Goal: Entertainment & Leisure: Consume media (video, audio)

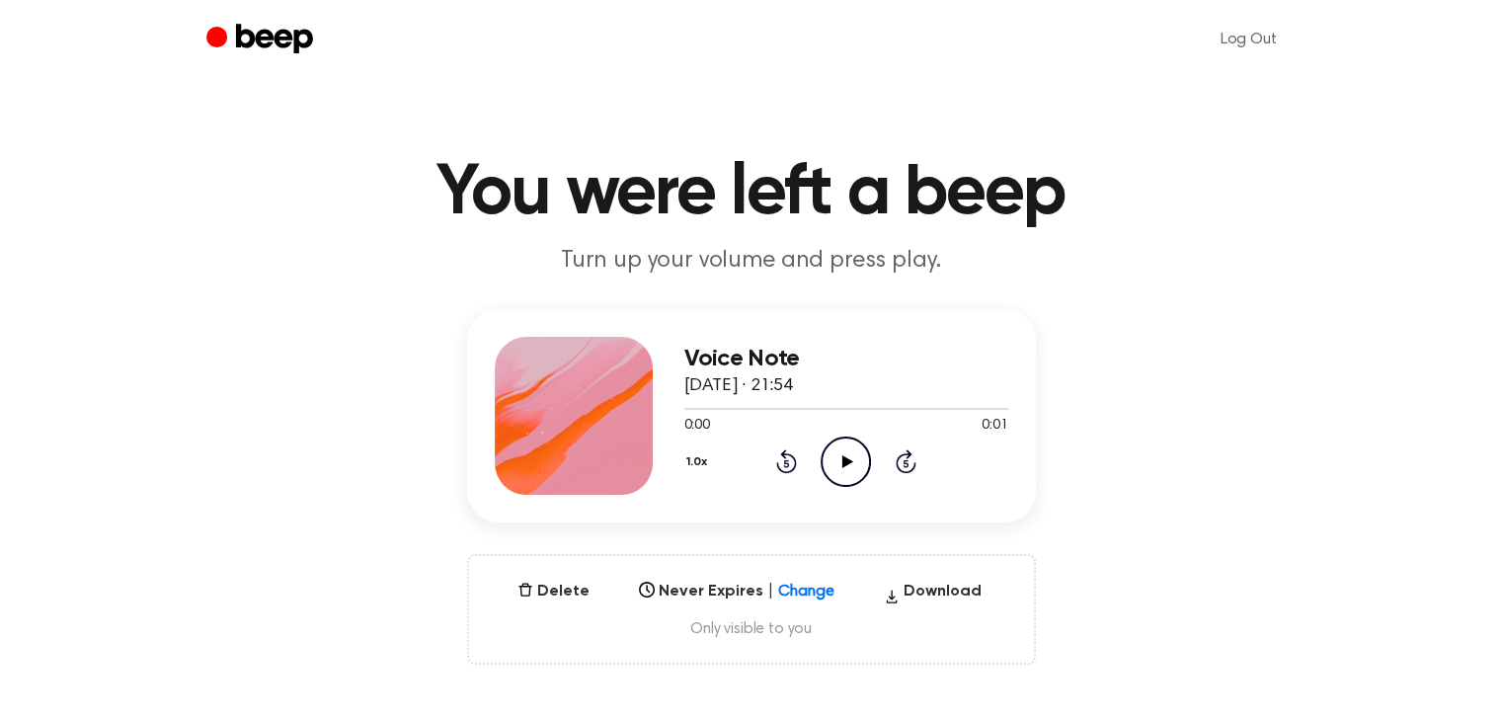
click at [842, 456] on icon at bounding box center [847, 461] width 11 height 13
click at [848, 466] on icon "Play Audio" at bounding box center [845, 461] width 50 height 50
